Goal: Transaction & Acquisition: Purchase product/service

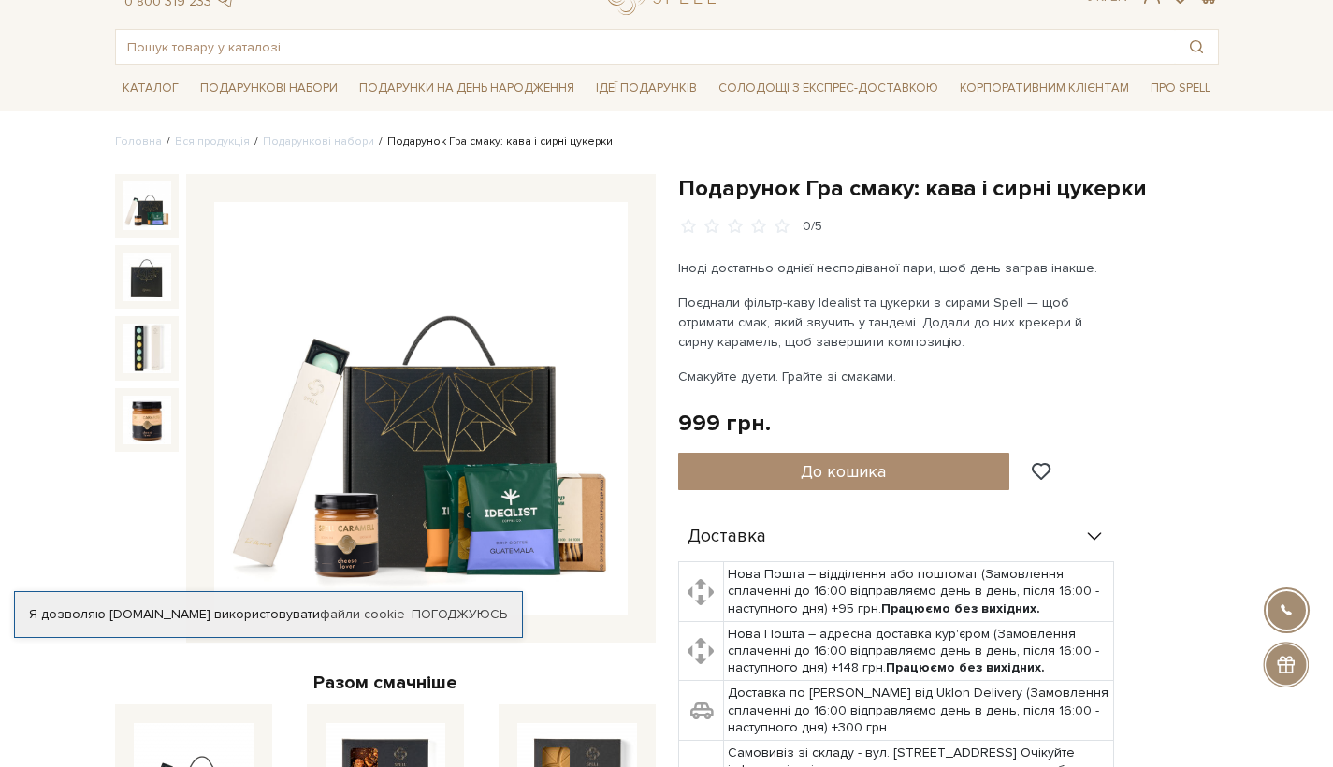
scroll to position [68, 0]
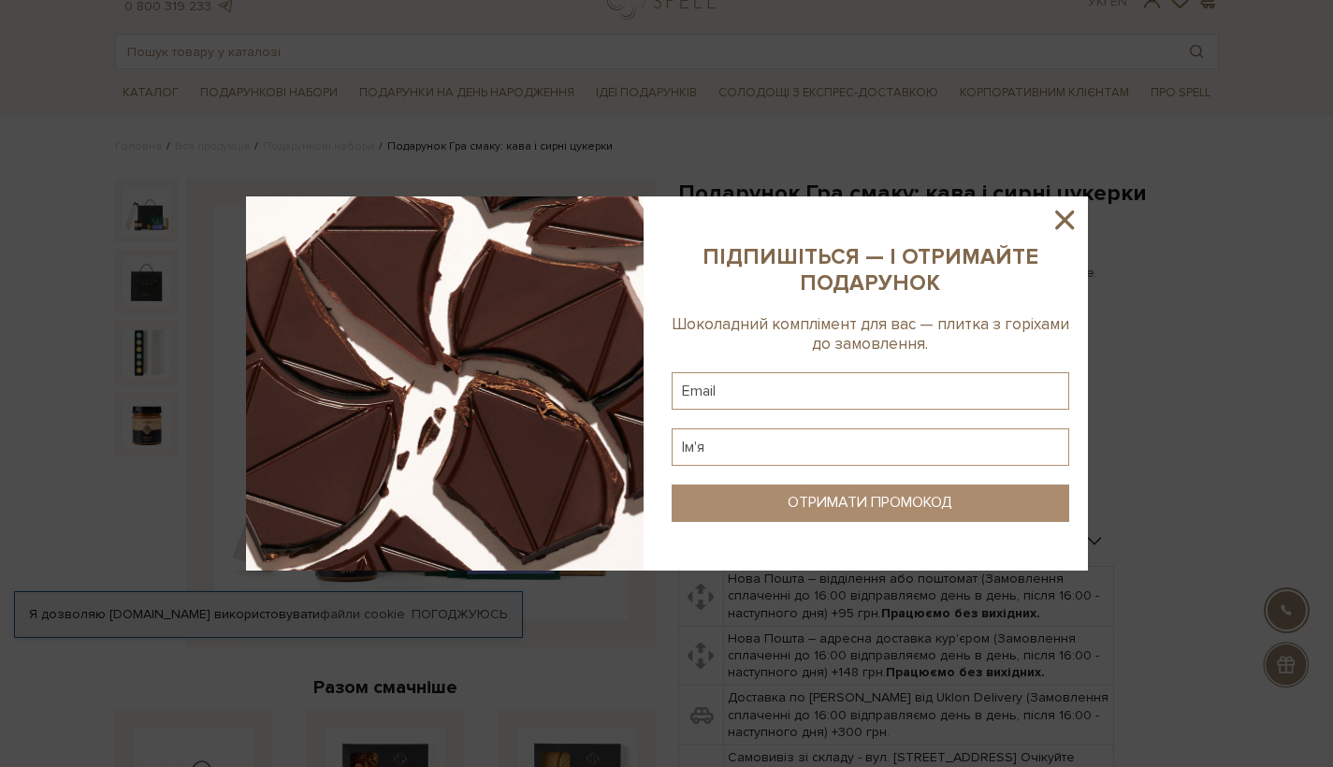
click at [1066, 212] on icon at bounding box center [1065, 220] width 32 height 32
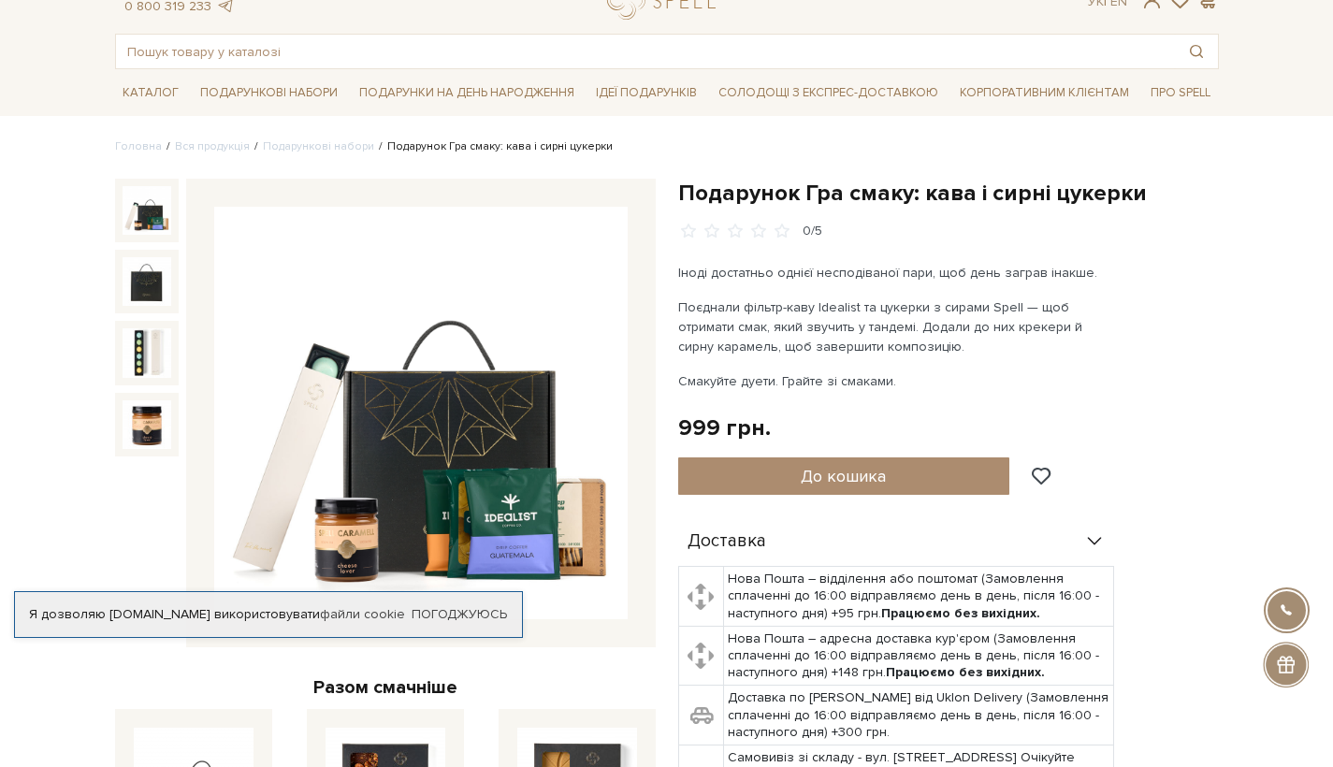
click at [536, 460] on img at bounding box center [420, 413] width 413 height 413
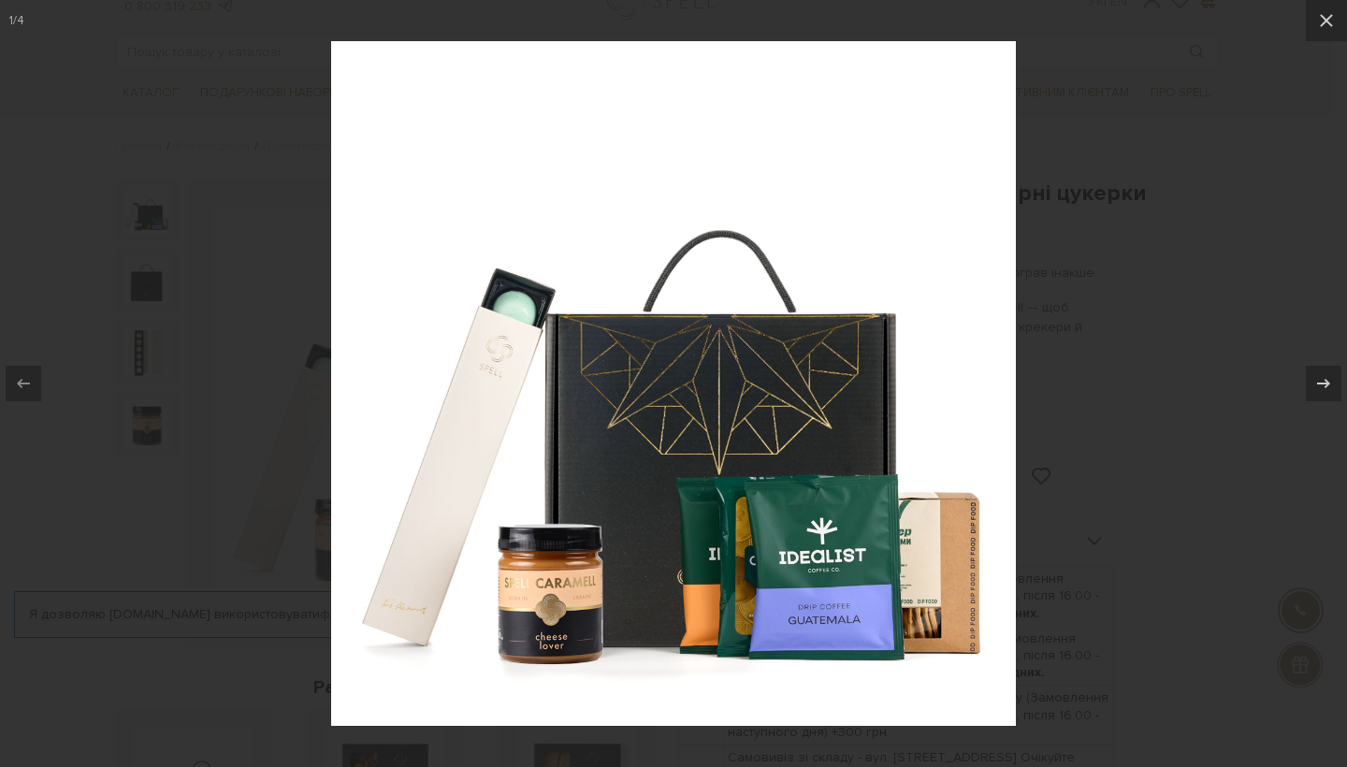
click at [165, 387] on div at bounding box center [673, 383] width 1347 height 767
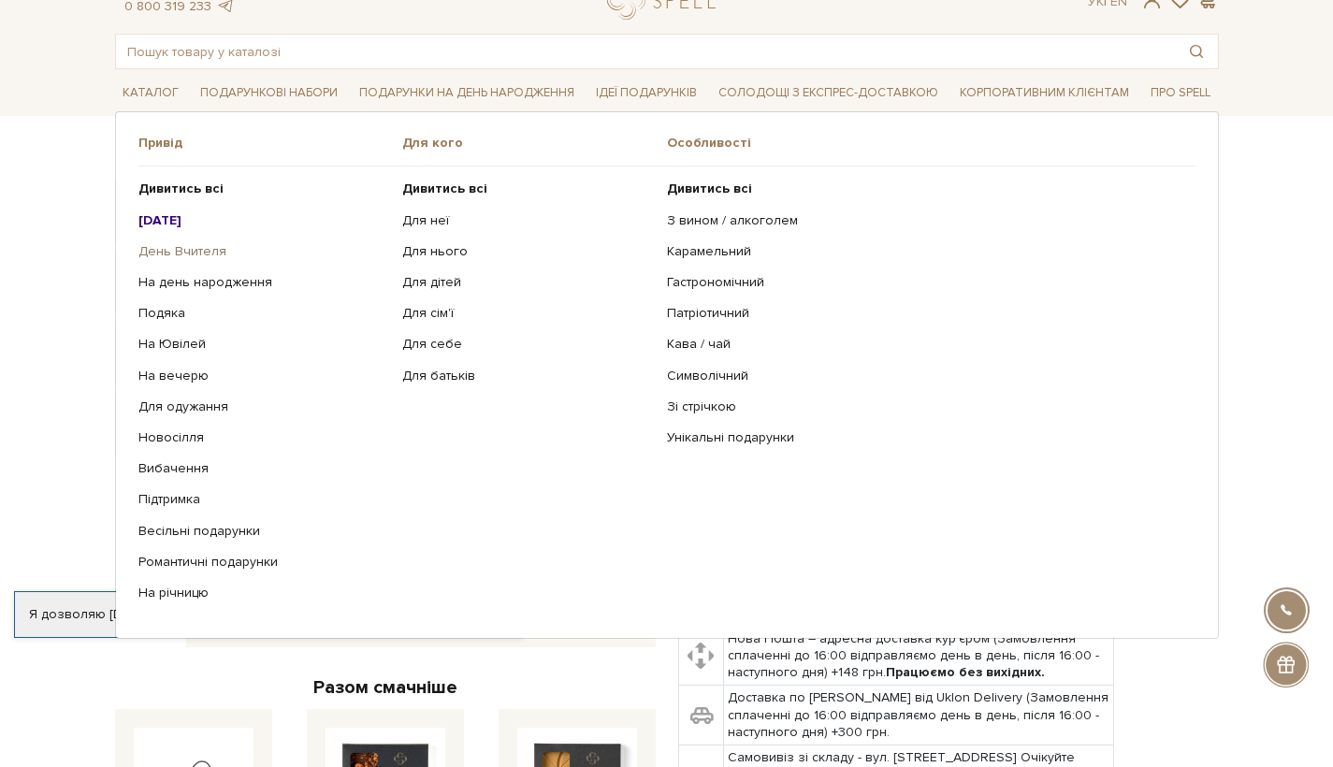
click at [201, 247] on link "День Вчителя" at bounding box center [263, 251] width 251 height 17
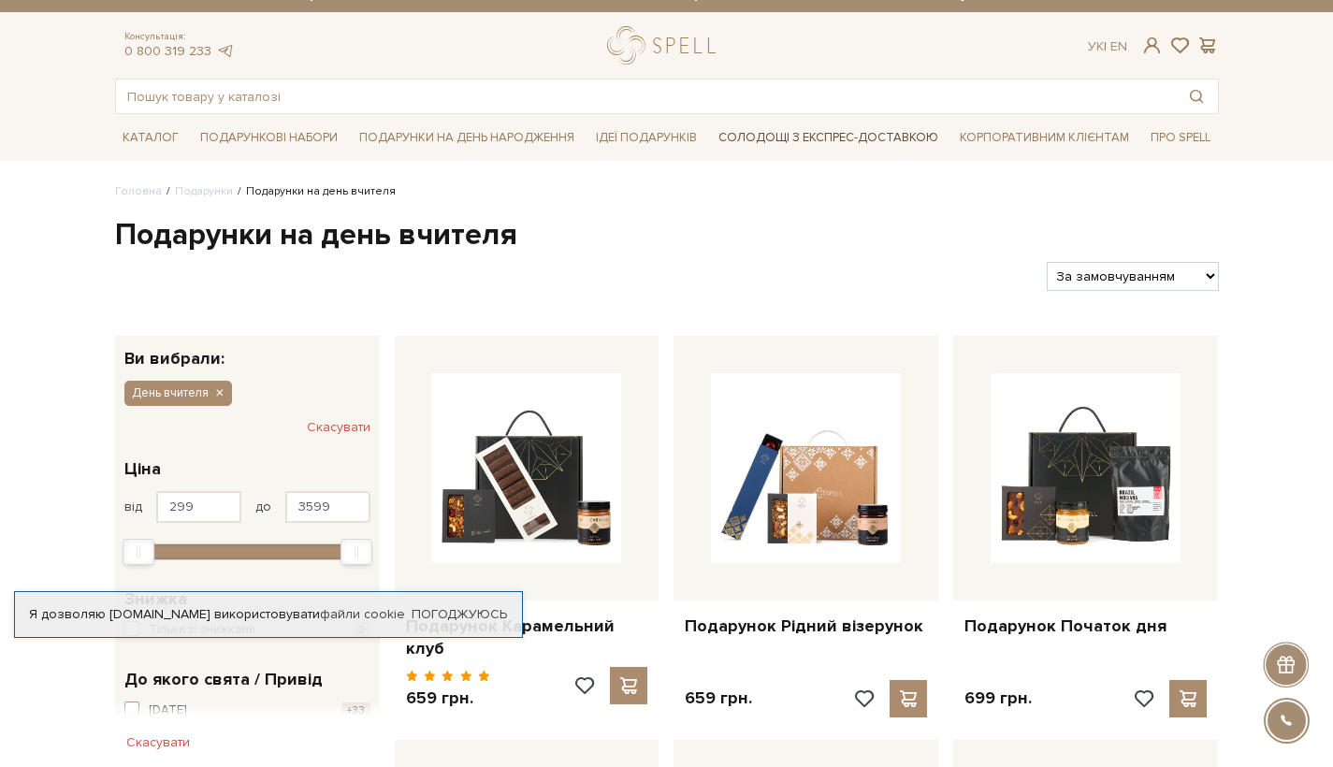
scroll to position [35, 0]
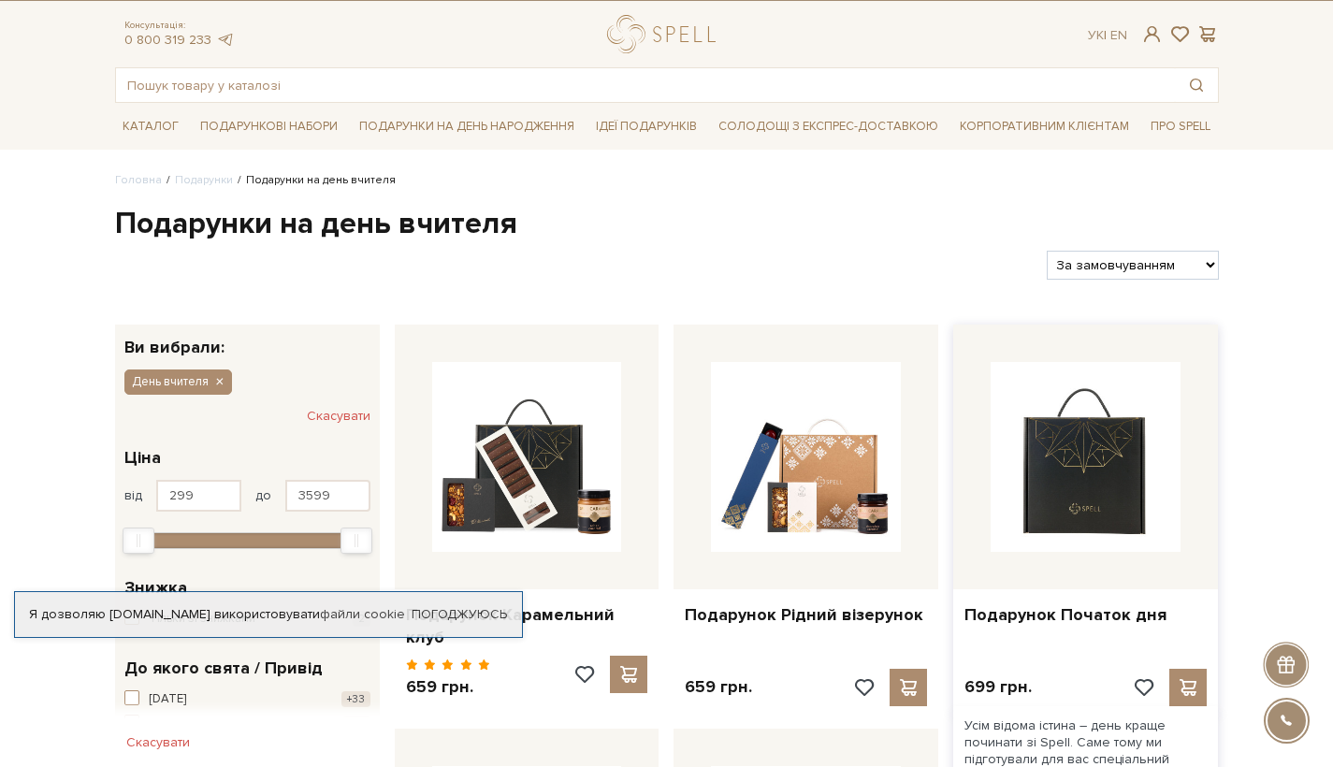
click at [1050, 469] on img at bounding box center [1086, 457] width 190 height 190
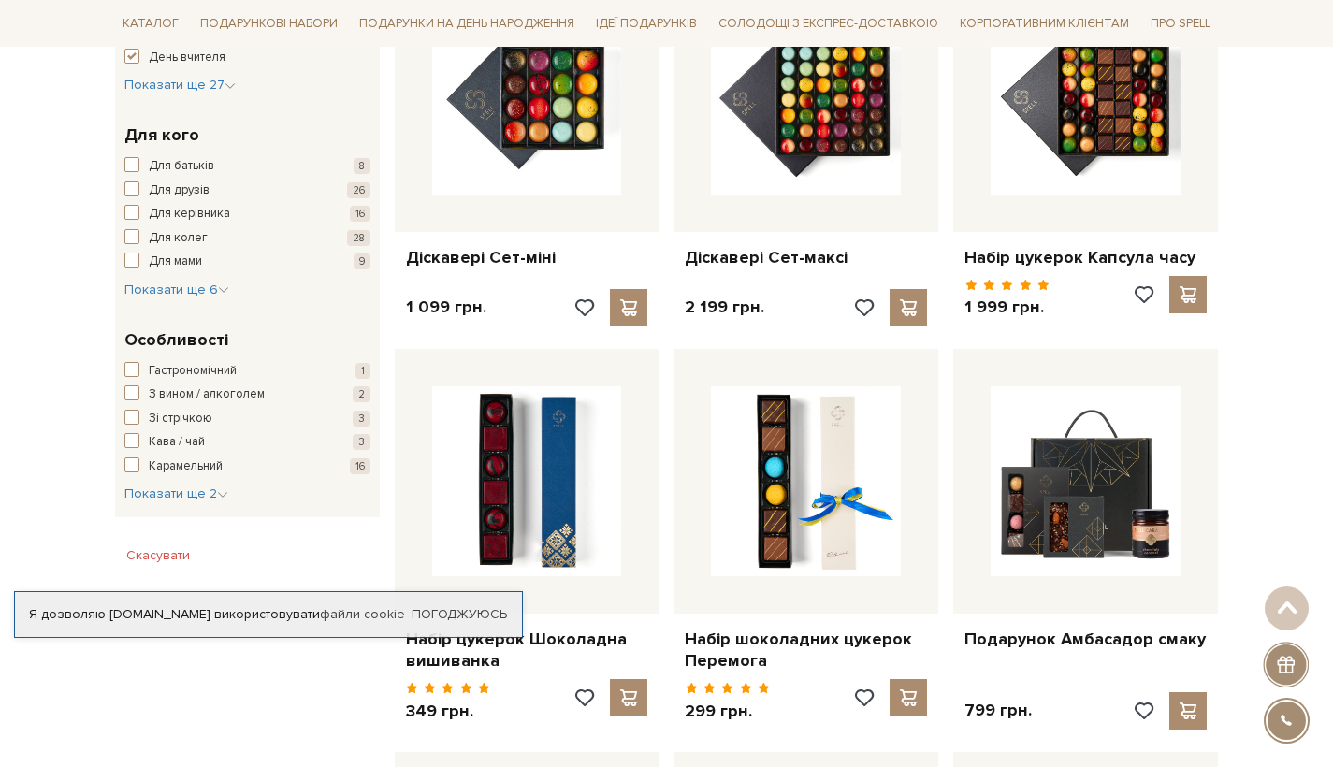
scroll to position [822, 0]
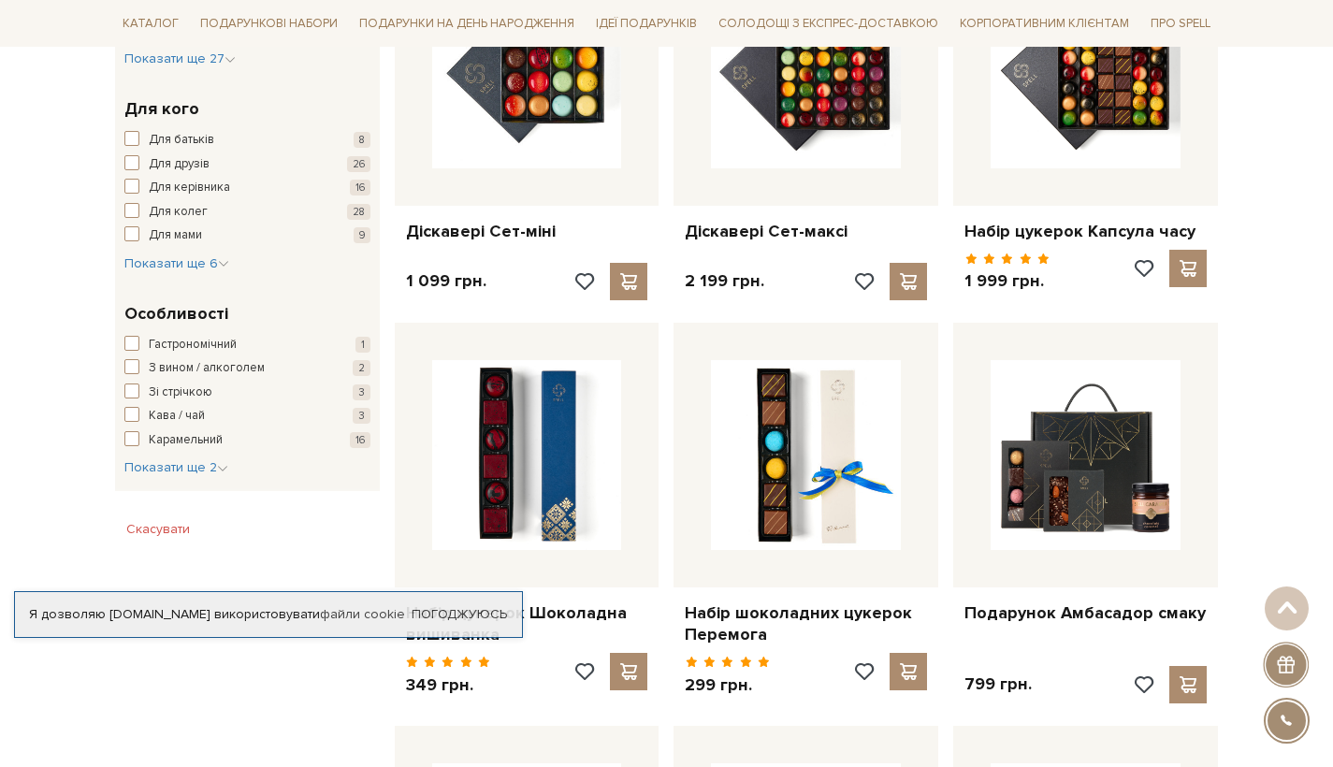
click at [135, 407] on span "button" at bounding box center [131, 414] width 15 height 15
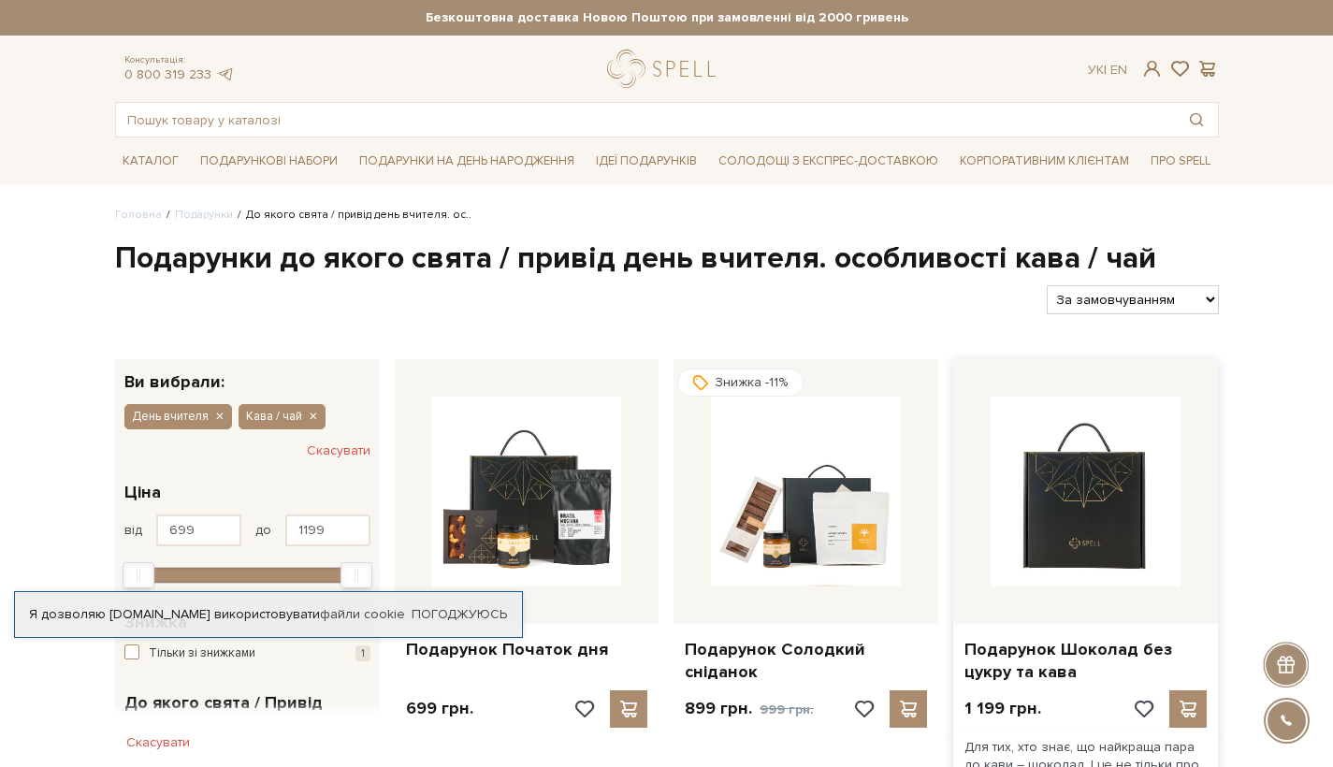
click at [1054, 500] on img at bounding box center [1086, 492] width 190 height 190
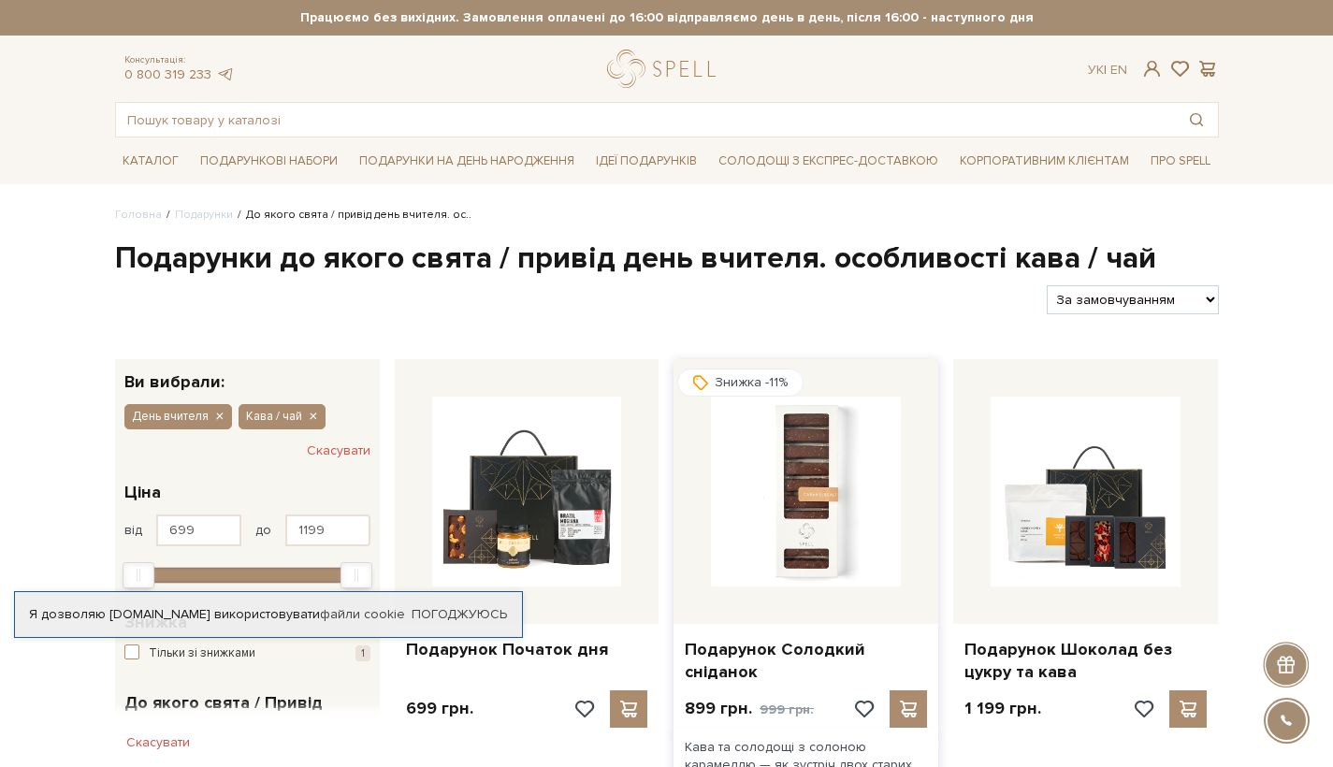
click at [747, 497] on img at bounding box center [806, 492] width 190 height 190
